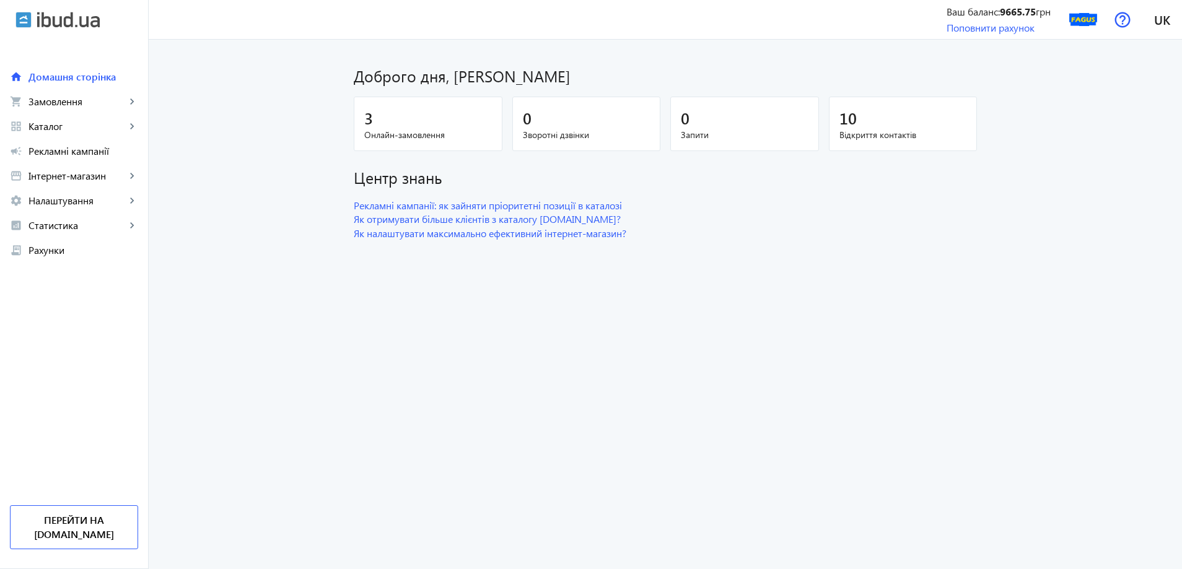
click at [441, 122] on div "3" at bounding box center [428, 118] width 128 height 22
click at [97, 106] on span "Замовлення" at bounding box center [76, 101] width 97 height 12
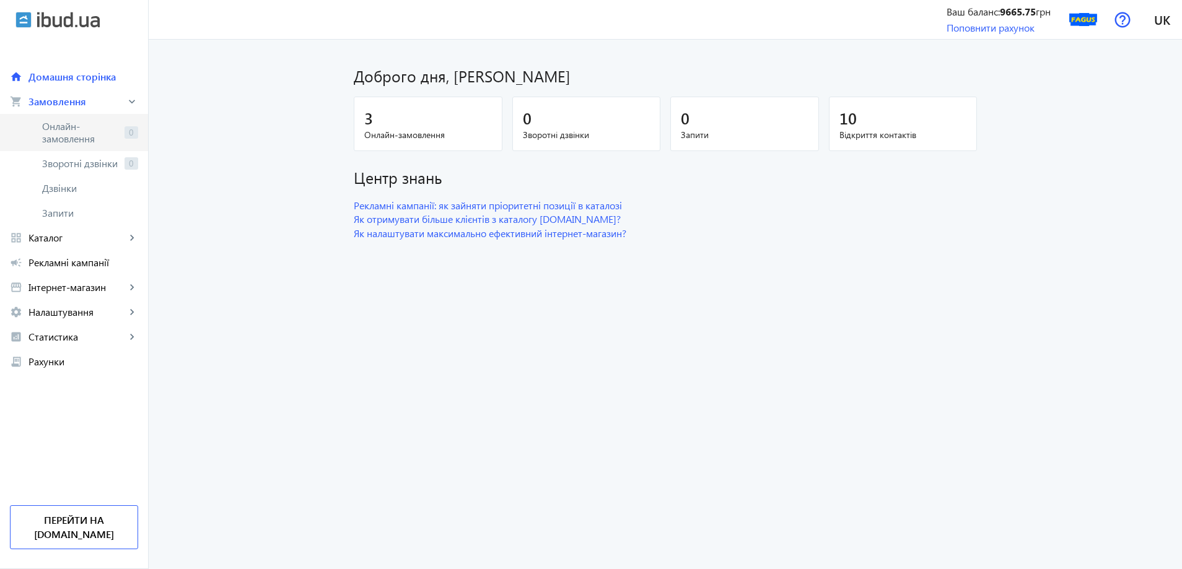
click at [84, 134] on span "Онлайн-замовлення" at bounding box center [80, 132] width 77 height 25
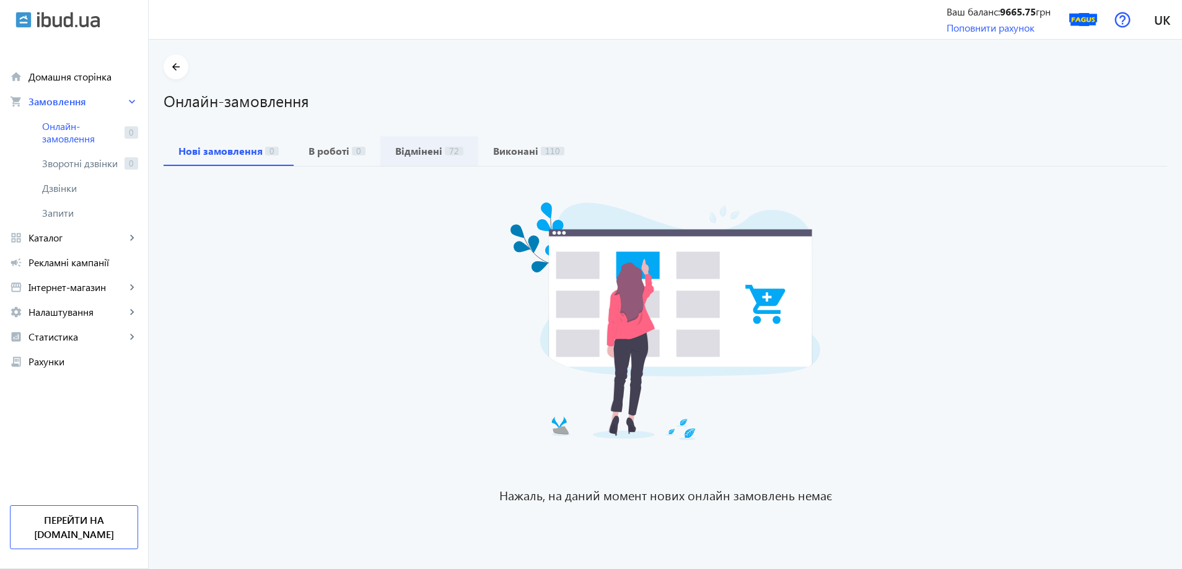
click at [412, 156] on b "Відмінені" at bounding box center [418, 151] width 47 height 10
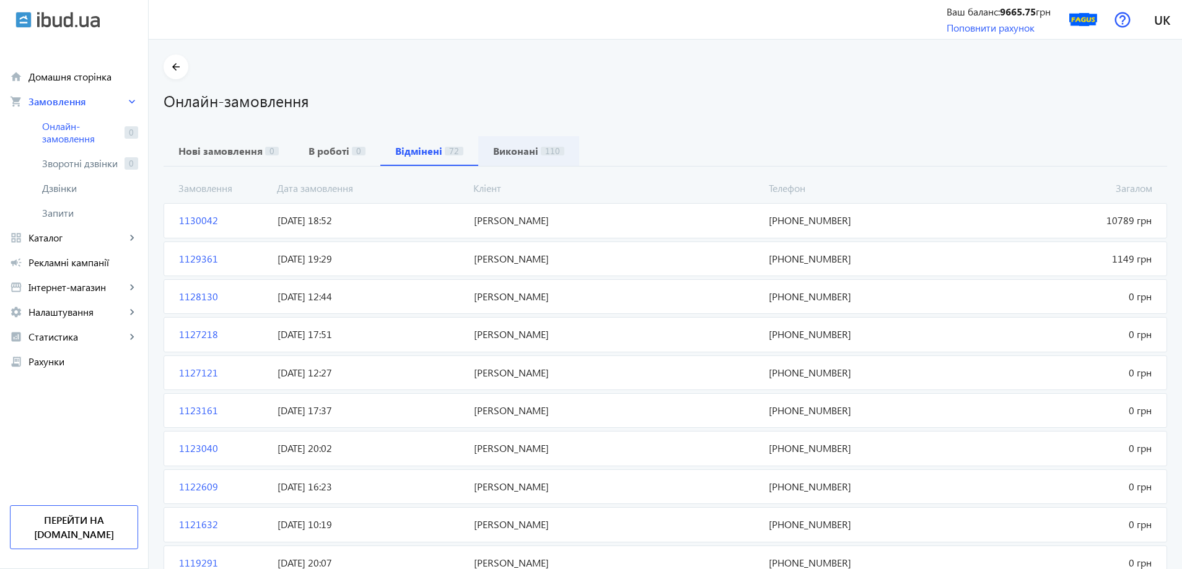
click at [525, 147] on b "Виконані" at bounding box center [515, 151] width 45 height 10
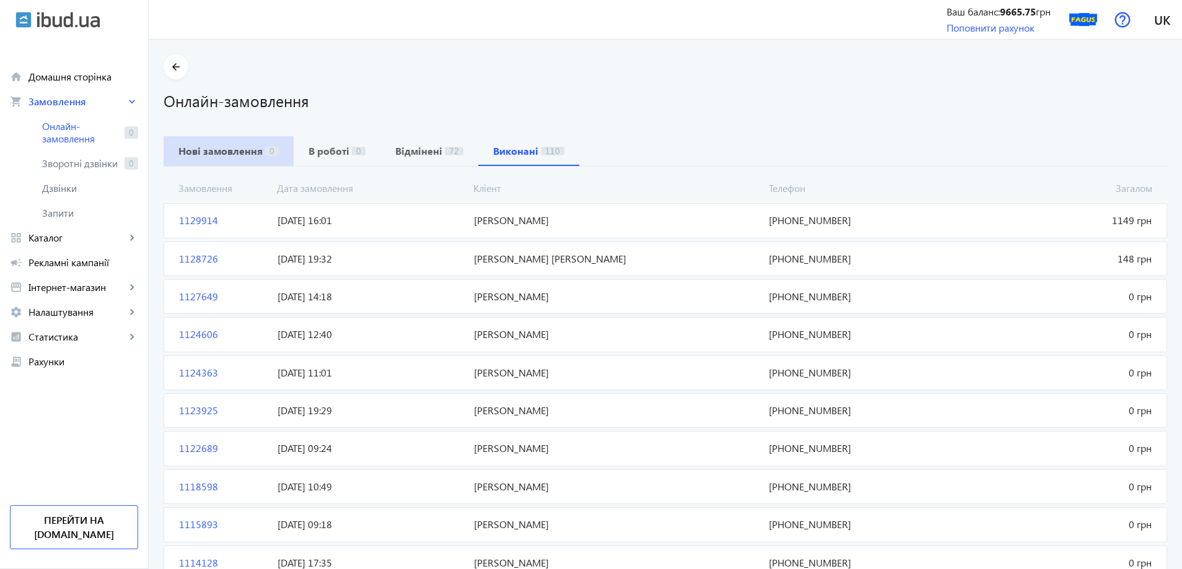
click at [240, 154] on b "Нові замовлення" at bounding box center [220, 151] width 84 height 10
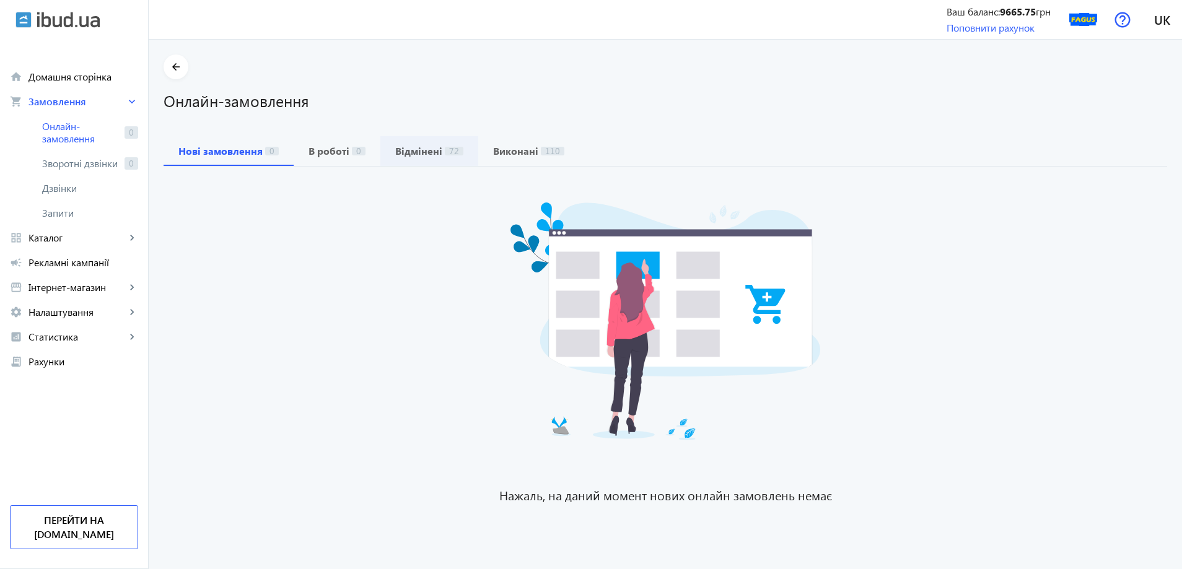
click at [448, 155] on span "72" at bounding box center [454, 151] width 19 height 9
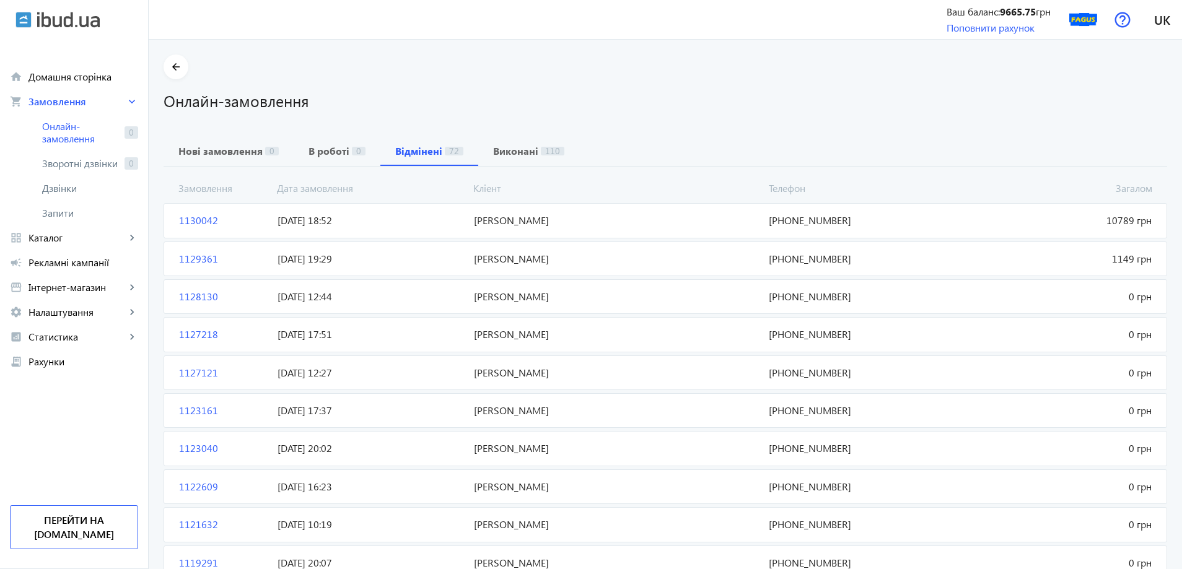
click at [459, 229] on mat-card "1130042 [PERSON_NAME] 10789 грн [DATE] 18:52 [PHONE_NUMBER]" at bounding box center [665, 220] width 1003 height 35
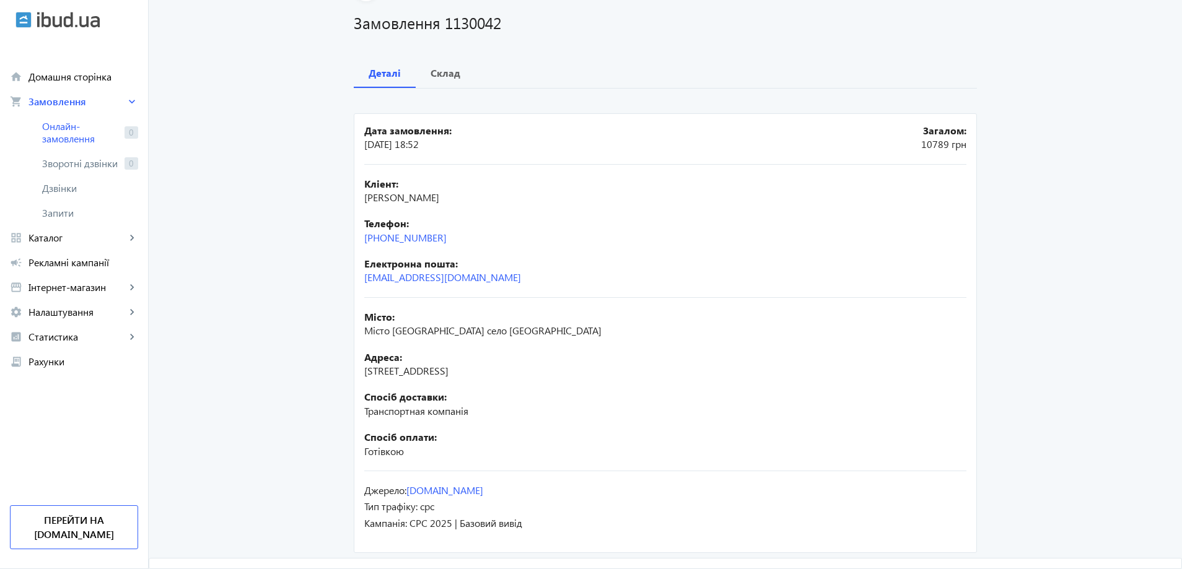
scroll to position [107, 0]
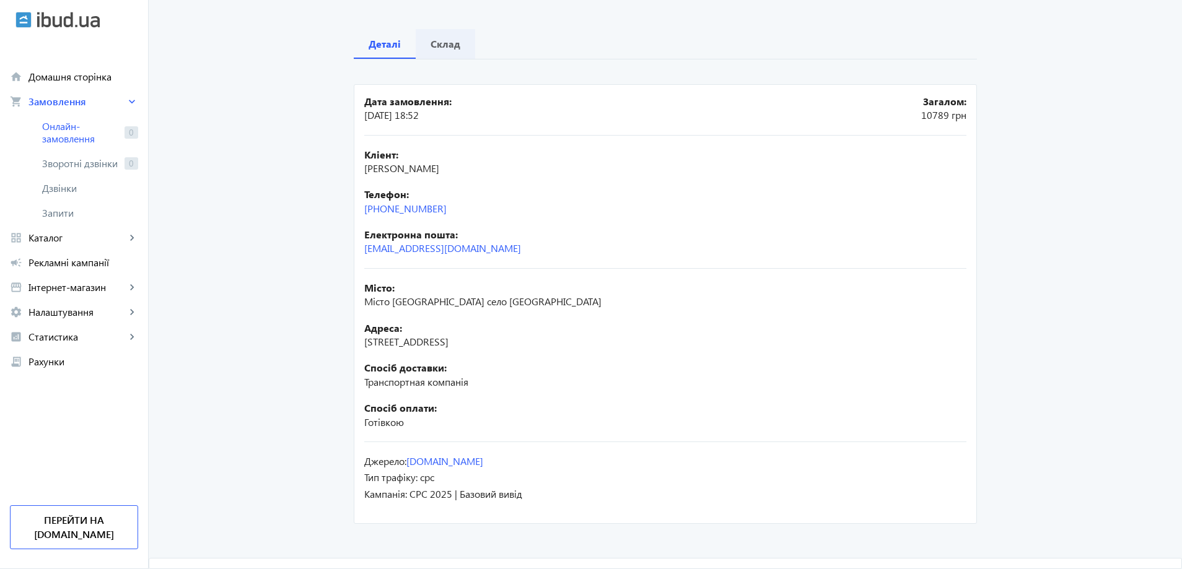
click at [463, 48] on div "Склад" at bounding box center [445, 44] width 59 height 30
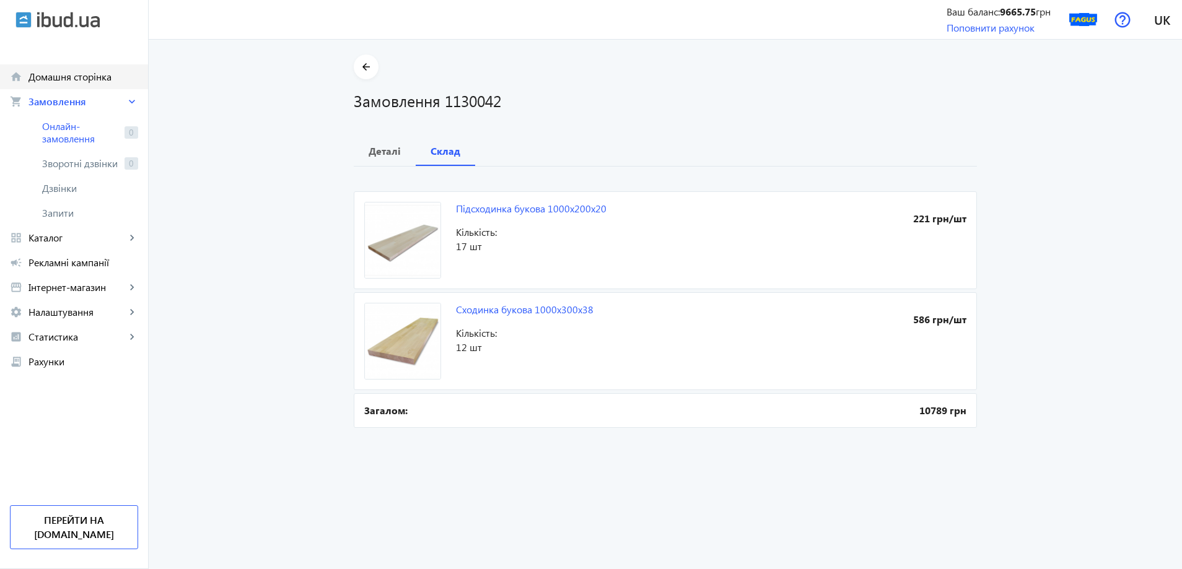
click at [84, 87] on link "home Домашня сторінка" at bounding box center [74, 76] width 148 height 25
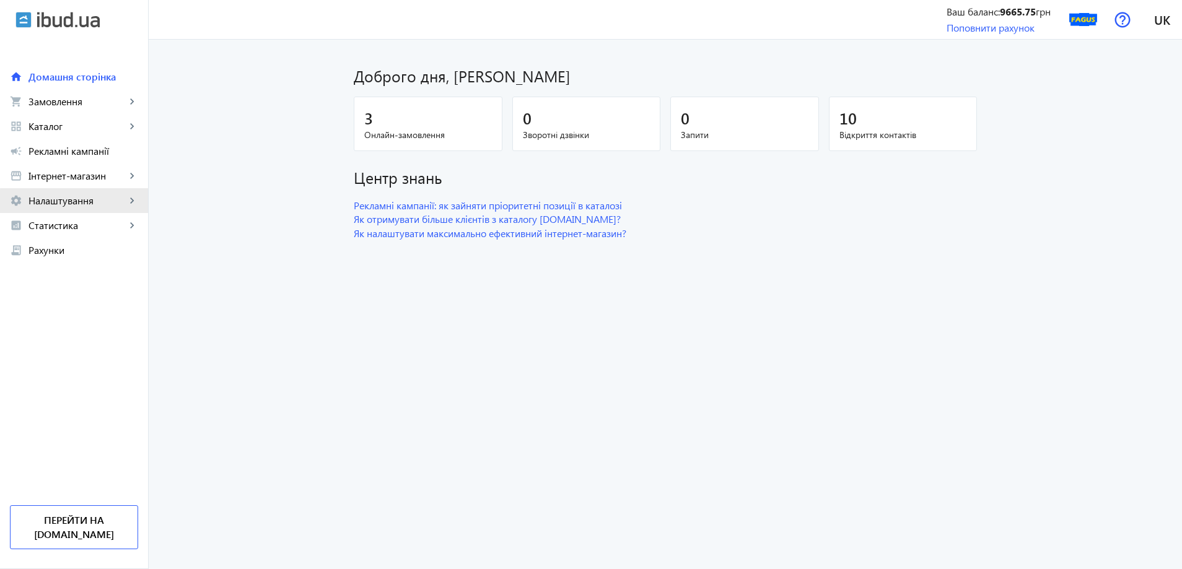
click at [99, 204] on span "Налаштування" at bounding box center [76, 200] width 97 height 12
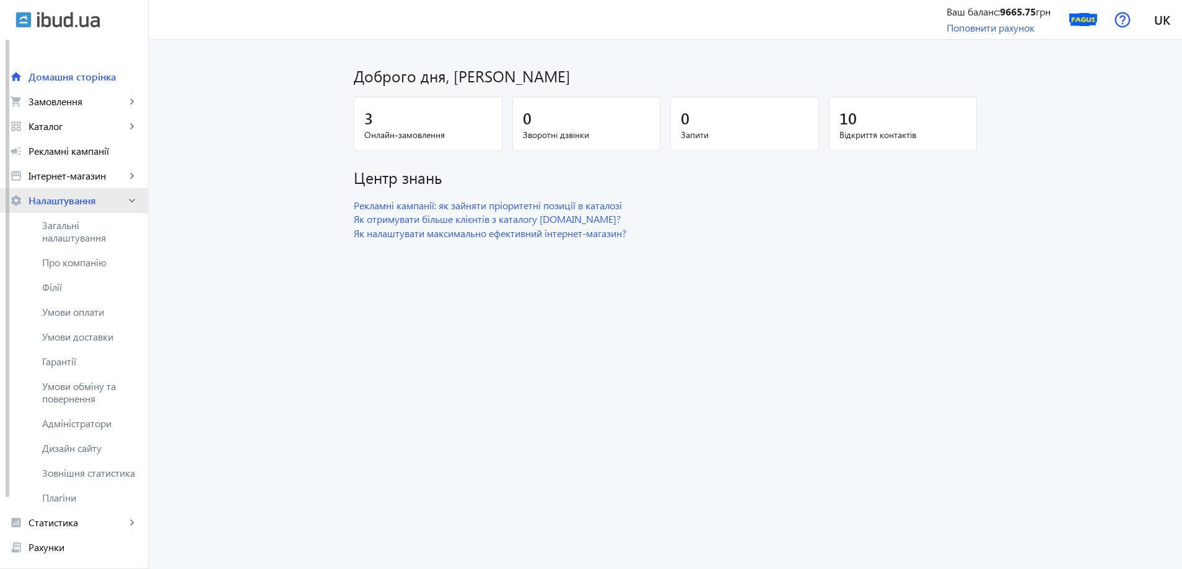
click at [92, 192] on link "settings Налаштування keyboard_arrow_right" at bounding box center [74, 200] width 148 height 25
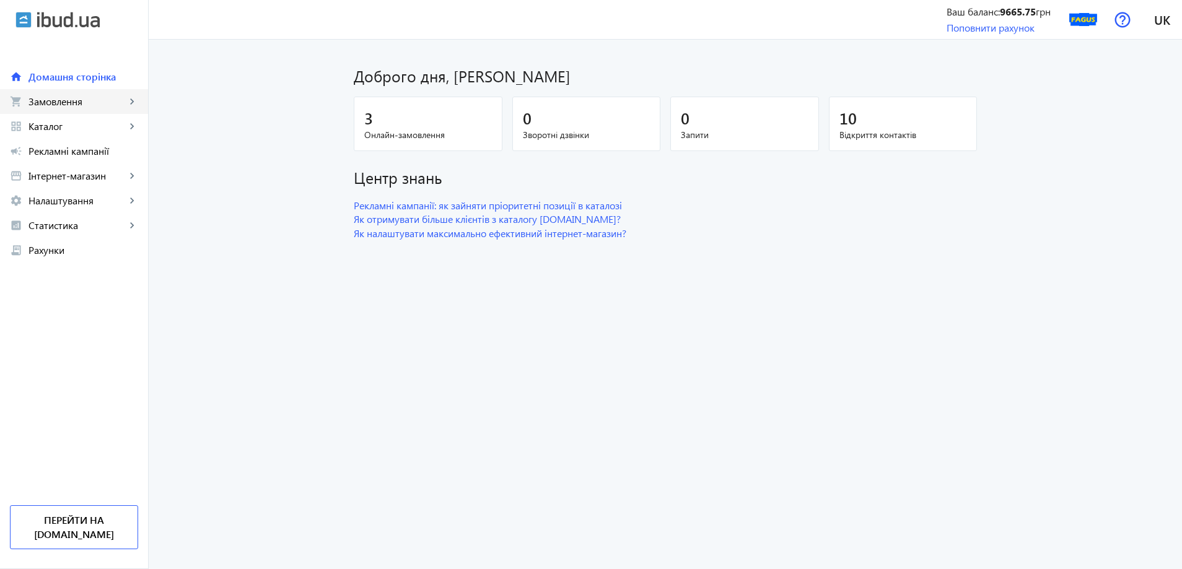
click at [111, 98] on span "Замовлення" at bounding box center [76, 101] width 97 height 12
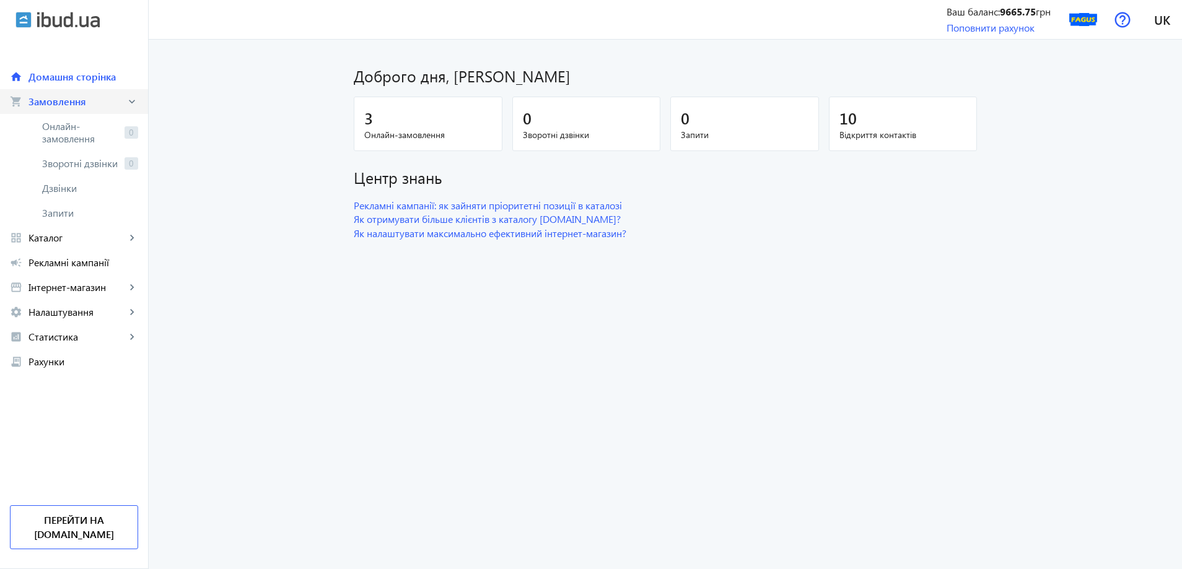
click at [111, 98] on span "Замовлення" at bounding box center [76, 101] width 97 height 12
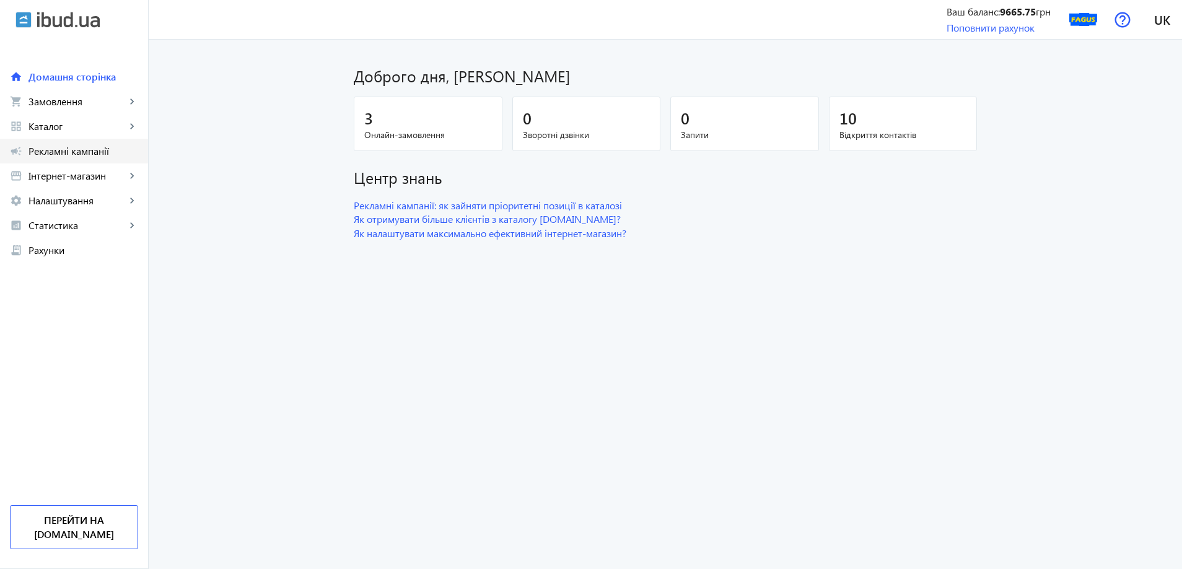
click at [137, 139] on link "campaign Рекламні кампанії" at bounding box center [74, 151] width 148 height 25
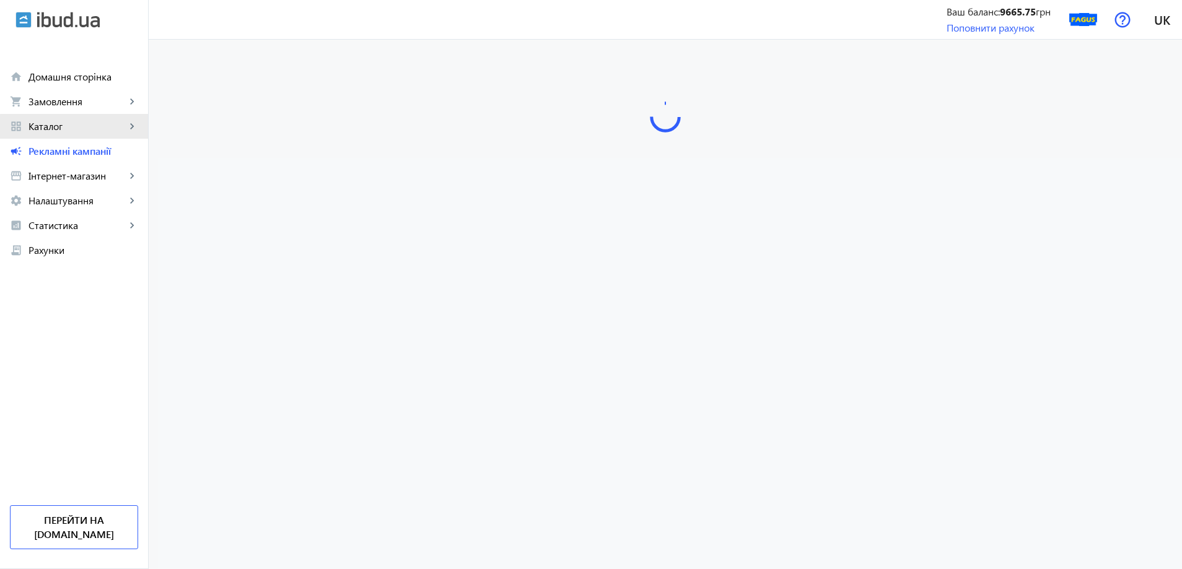
click at [134, 133] on link "grid_view Каталог keyboard_arrow_right" at bounding box center [74, 126] width 148 height 25
